Goal: Task Accomplishment & Management: Complete application form

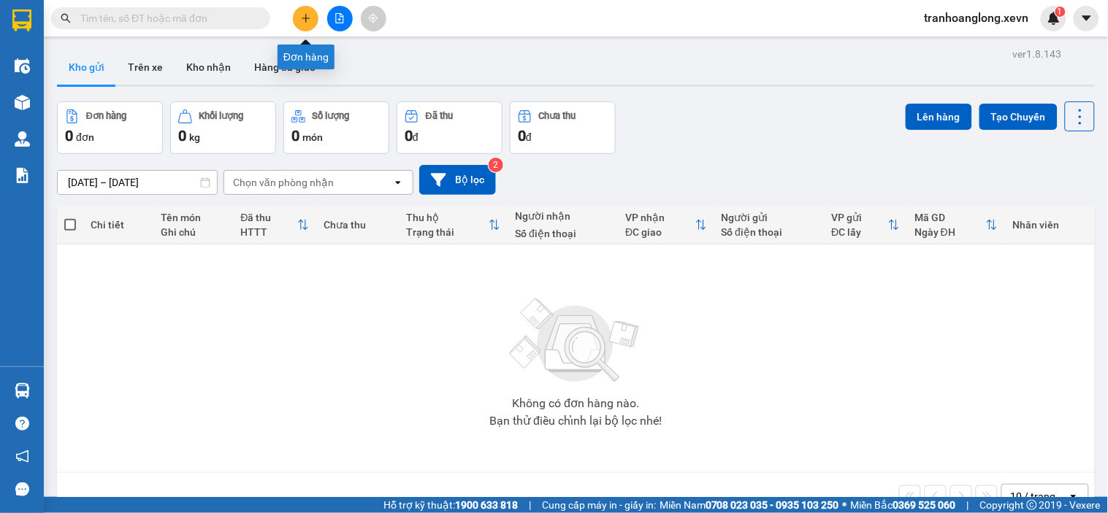
click at [293, 13] on button at bounding box center [306, 19] width 26 height 26
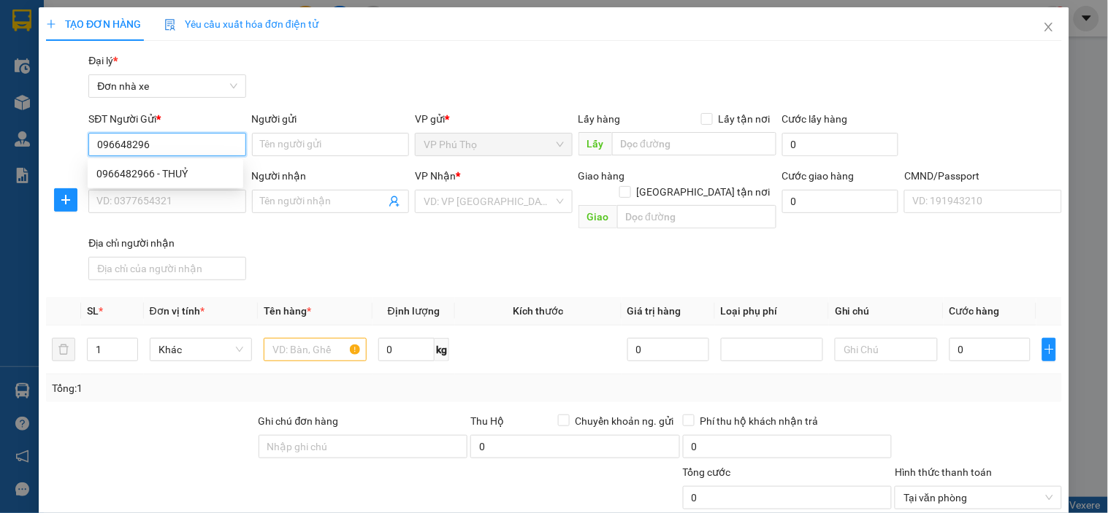
type input "0966482966"
click at [187, 166] on div "0966482966 - THUỶ" at bounding box center [165, 174] width 138 height 16
type input "THUỶ"
type input "0976027532"
type input "PHƯƠNG ANH"
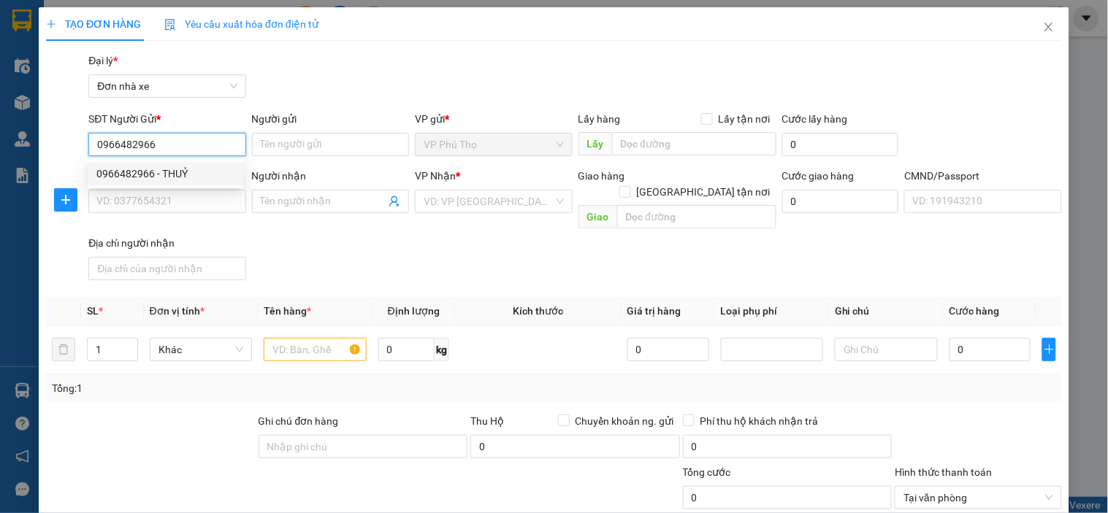
type input "010201000317 [PERSON_NAME]"
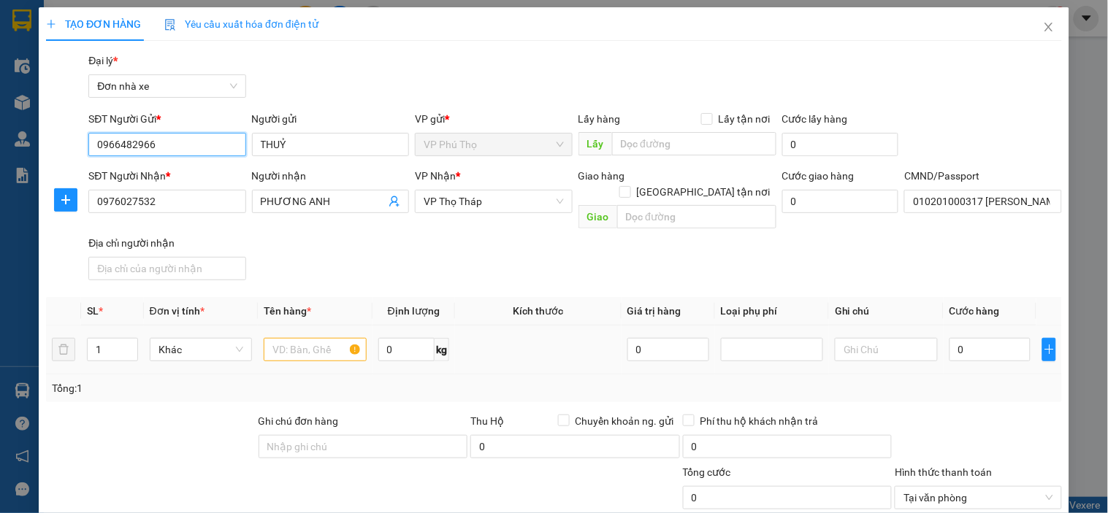
type input "0966482966"
click at [330, 338] on input "text" at bounding box center [315, 349] width 102 height 23
type input "D"
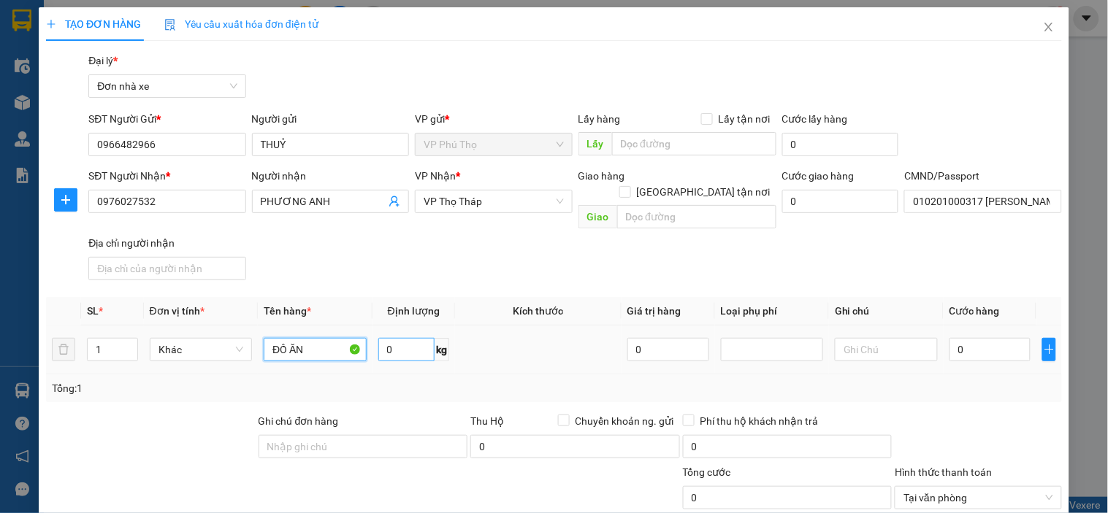
type input "ĐỒ ĂN"
click at [399, 338] on input "0" at bounding box center [406, 349] width 57 height 23
type input "18"
click at [959, 338] on input "0" at bounding box center [990, 349] width 82 height 23
type input "4"
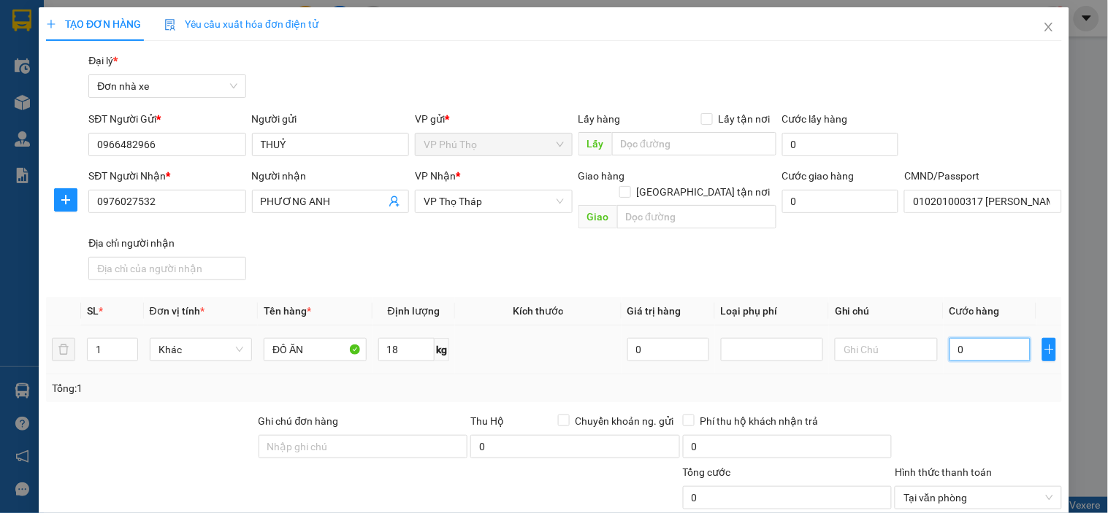
type input "4"
type input "40"
type input "40.000"
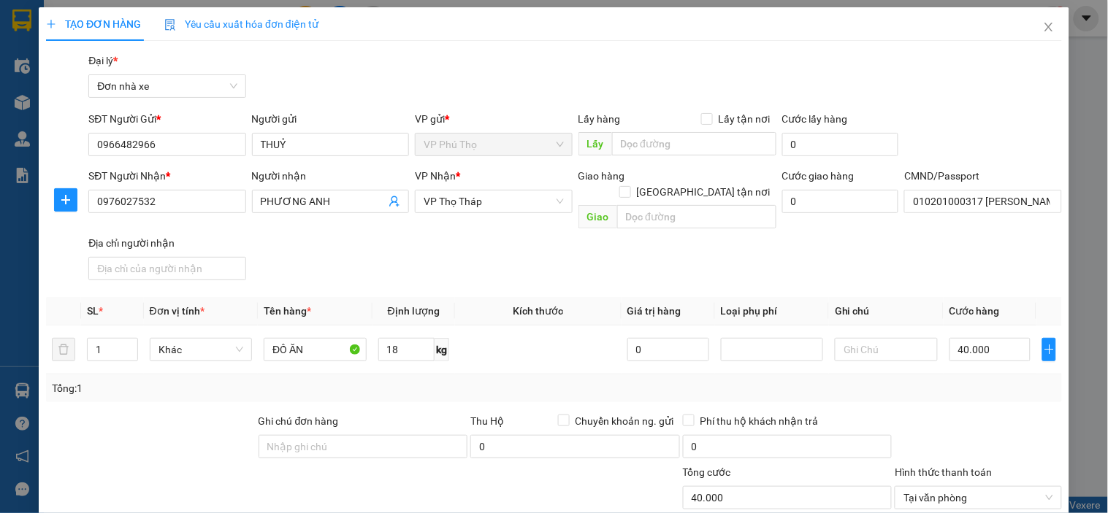
click at [947, 256] on div "SĐT Người Nhận * 0976027532 Người nhận PHƯƠNG ANH VP Nhận * VP Thọ Tháp Giao hà…" at bounding box center [574, 227] width 979 height 118
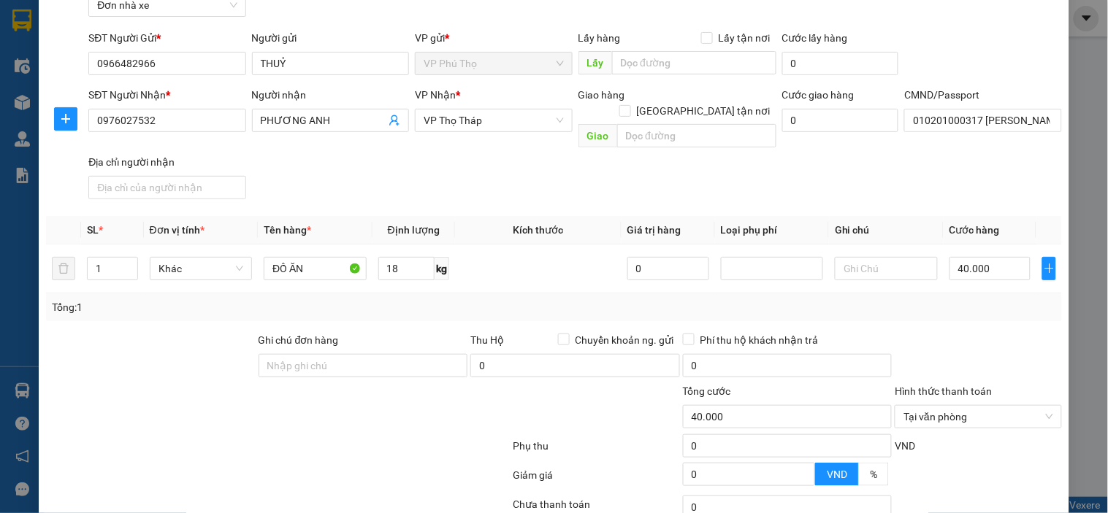
click at [821, 187] on div "SĐT Người Nhận * 0976027532 Người nhận PHƯƠNG ANH VP Nhận * VP Thọ Tháp Giao hà…" at bounding box center [574, 146] width 979 height 118
click at [906, 186] on div "SĐT Người Nhận * 0976027532 Người nhận PHƯƠNG ANH VP Nhận * VP Thọ Tháp Giao hà…" at bounding box center [574, 146] width 979 height 118
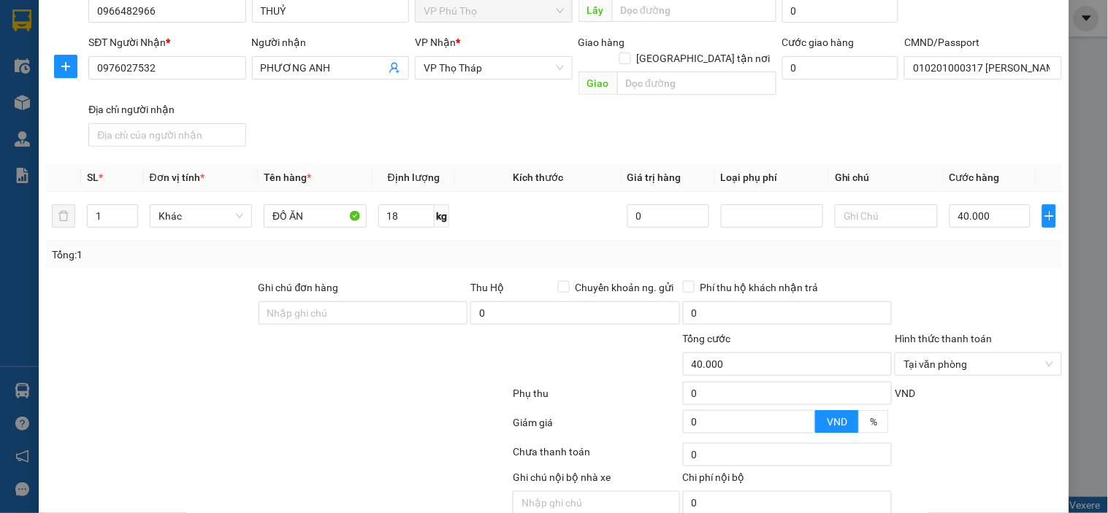
scroll to position [181, 0]
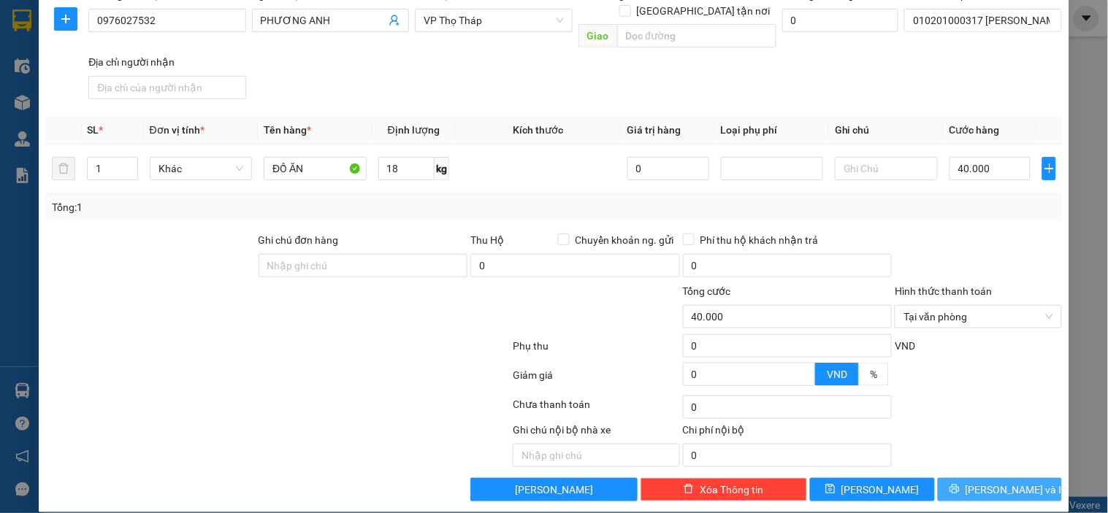
click at [994, 482] on span "Lưu và In" at bounding box center [1017, 490] width 102 height 16
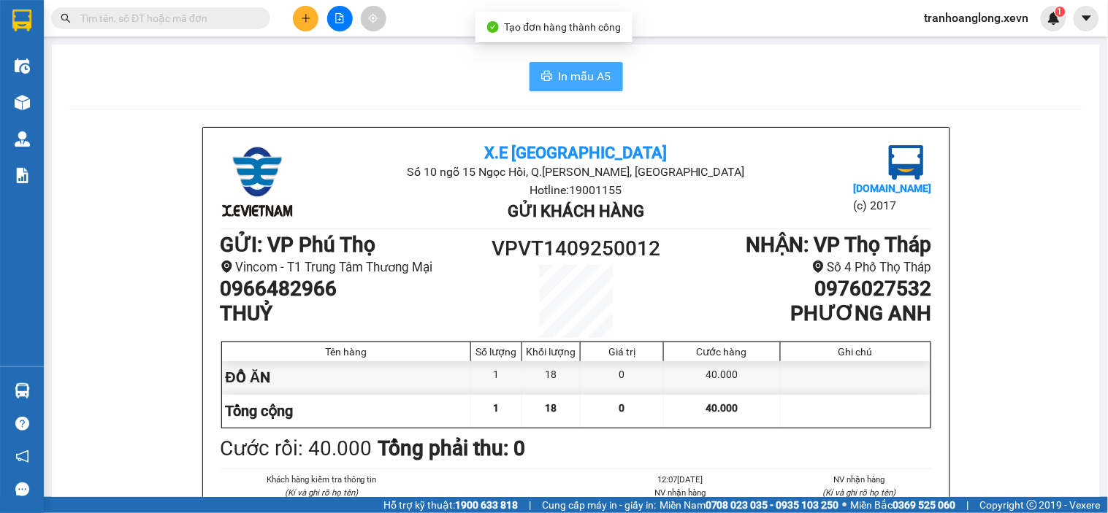
click at [616, 85] on button "In mẫu A5" at bounding box center [575, 76] width 93 height 29
click at [602, 83] on span "In mẫu A5" at bounding box center [585, 76] width 53 height 18
